Goal: Register for event/course

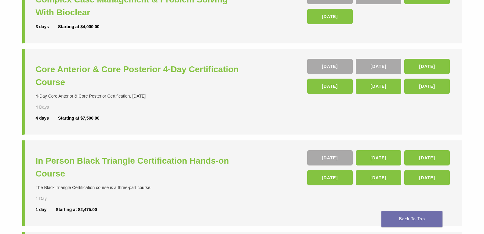
scroll to position [122, 0]
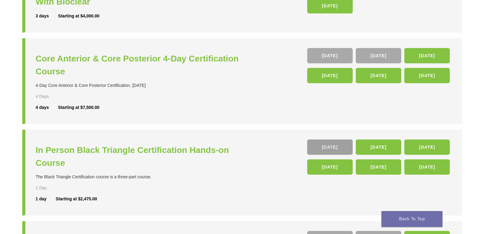
click at [337, 147] on link "[DATE]" at bounding box center [330, 146] width 46 height 15
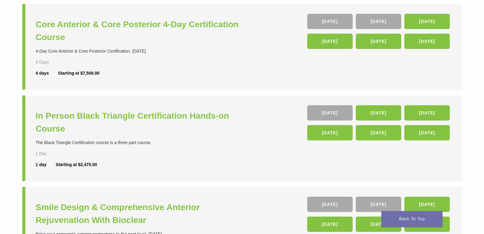
scroll to position [153, 0]
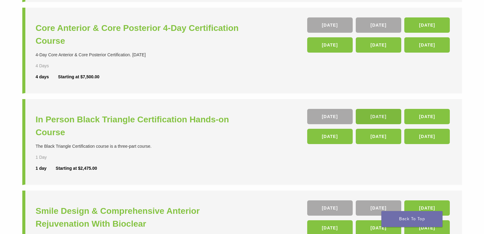
click at [384, 118] on link "14 Nov" at bounding box center [379, 116] width 46 height 15
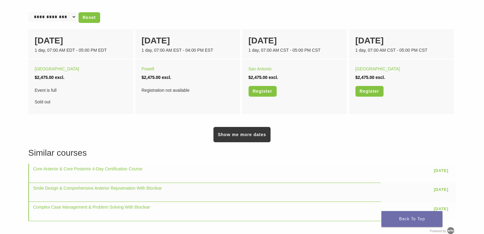
scroll to position [428, 0]
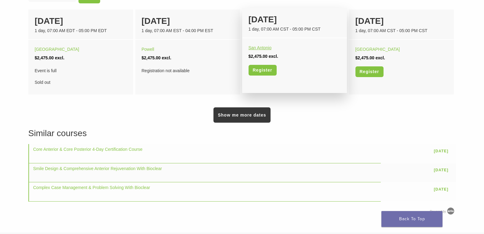
click at [260, 48] on link "San Antonio" at bounding box center [260, 47] width 23 height 5
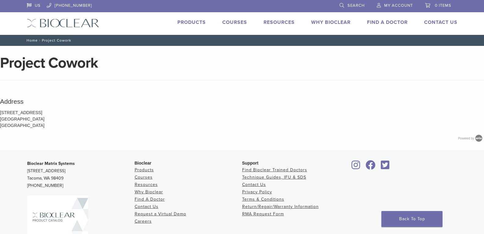
click at [32, 38] on link "Home" at bounding box center [31, 40] width 13 height 4
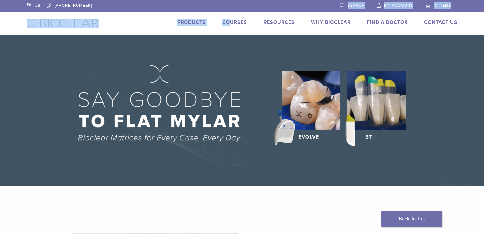
drag, startPoint x: 223, startPoint y: 10, endPoint x: 232, endPoint y: 22, distance: 14.9
click at [230, 20] on div "US 1.855.712.5327 Search My Account 0 items Cart No products in the cart. Back …" at bounding box center [242, 17] width 440 height 35
click at [233, 24] on link "Courses" at bounding box center [234, 22] width 25 height 6
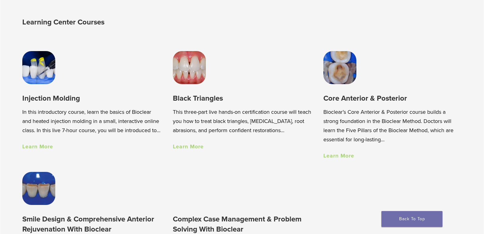
scroll to position [428, 0]
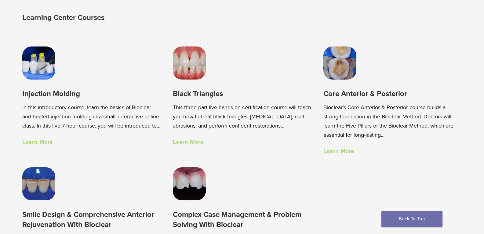
click at [186, 144] on link "Learn More" at bounding box center [188, 141] width 31 height 7
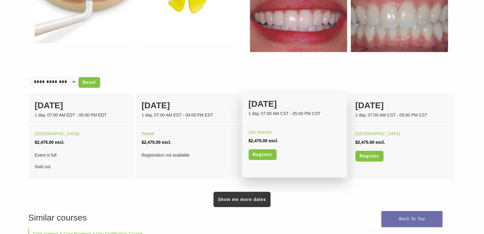
scroll to position [336, 0]
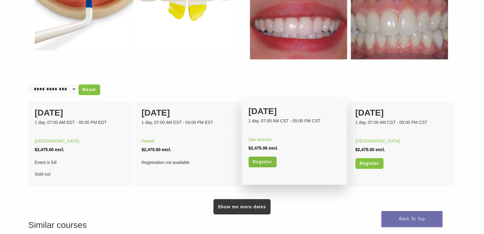
click at [258, 166] on link "Register" at bounding box center [263, 161] width 28 height 11
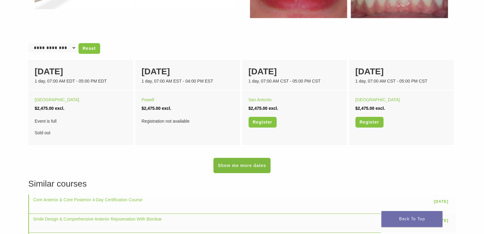
scroll to position [428, 0]
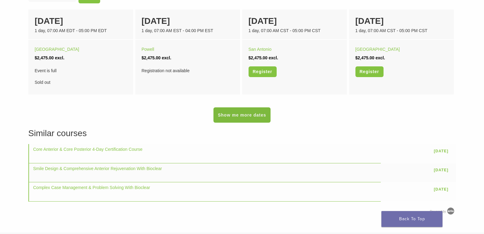
click at [248, 119] on link "Show me more dates" at bounding box center [242, 114] width 57 height 15
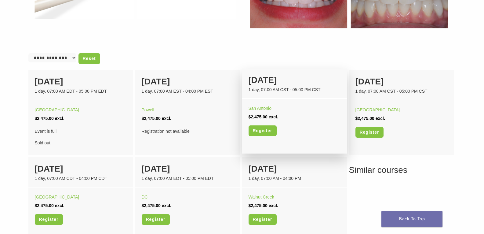
scroll to position [367, 0]
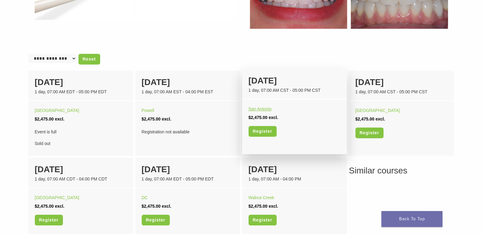
click at [255, 106] on link "San Antonio" at bounding box center [260, 108] width 23 height 5
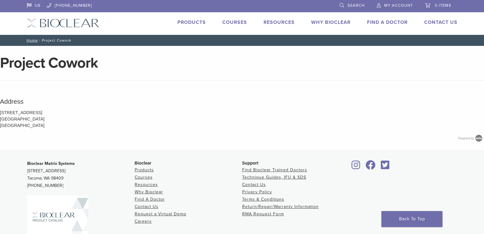
click at [233, 22] on link "Courses" at bounding box center [234, 22] width 25 height 6
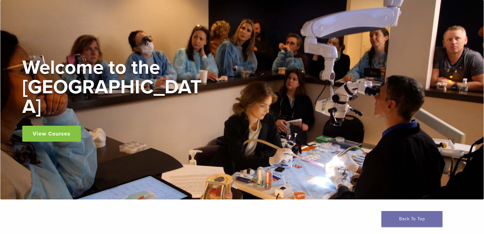
scroll to position [122, 0]
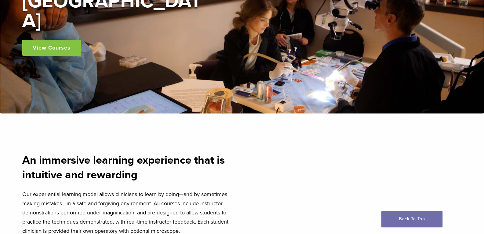
click at [44, 40] on link "View Courses" at bounding box center [51, 48] width 59 height 16
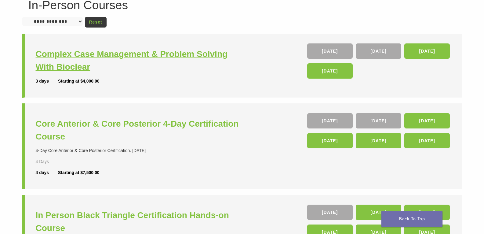
scroll to position [61, 0]
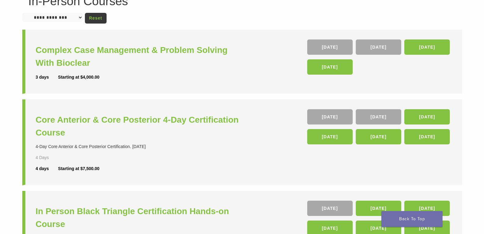
click at [79, 14] on select "**********" at bounding box center [52, 17] width 61 height 9
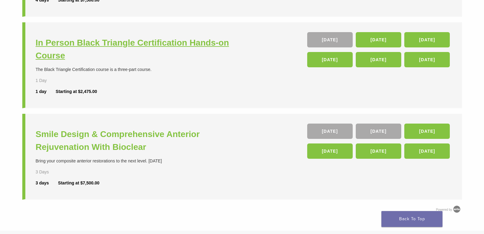
scroll to position [244, 0]
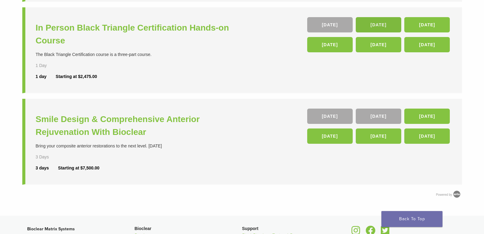
click at [378, 22] on link "14 Nov" at bounding box center [379, 24] width 46 height 15
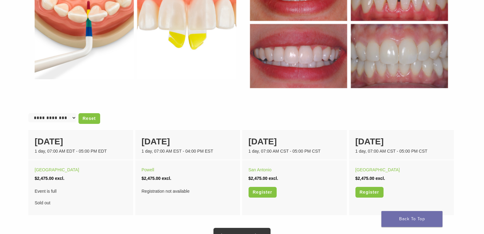
scroll to position [336, 0]
